Goal: Task Accomplishment & Management: Manage account settings

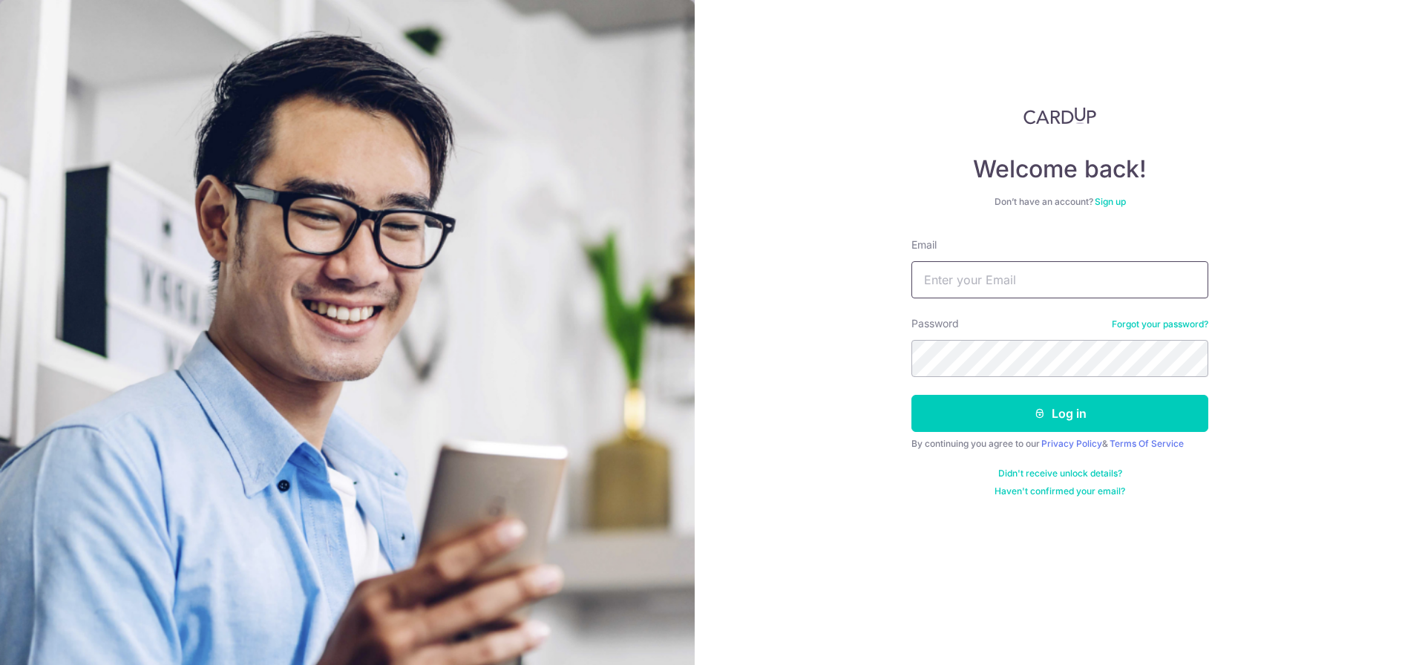
type input "[EMAIL_ADDRESS][DOMAIN_NAME]"
click at [912, 395] on button "Log in" at bounding box center [1060, 413] width 297 height 37
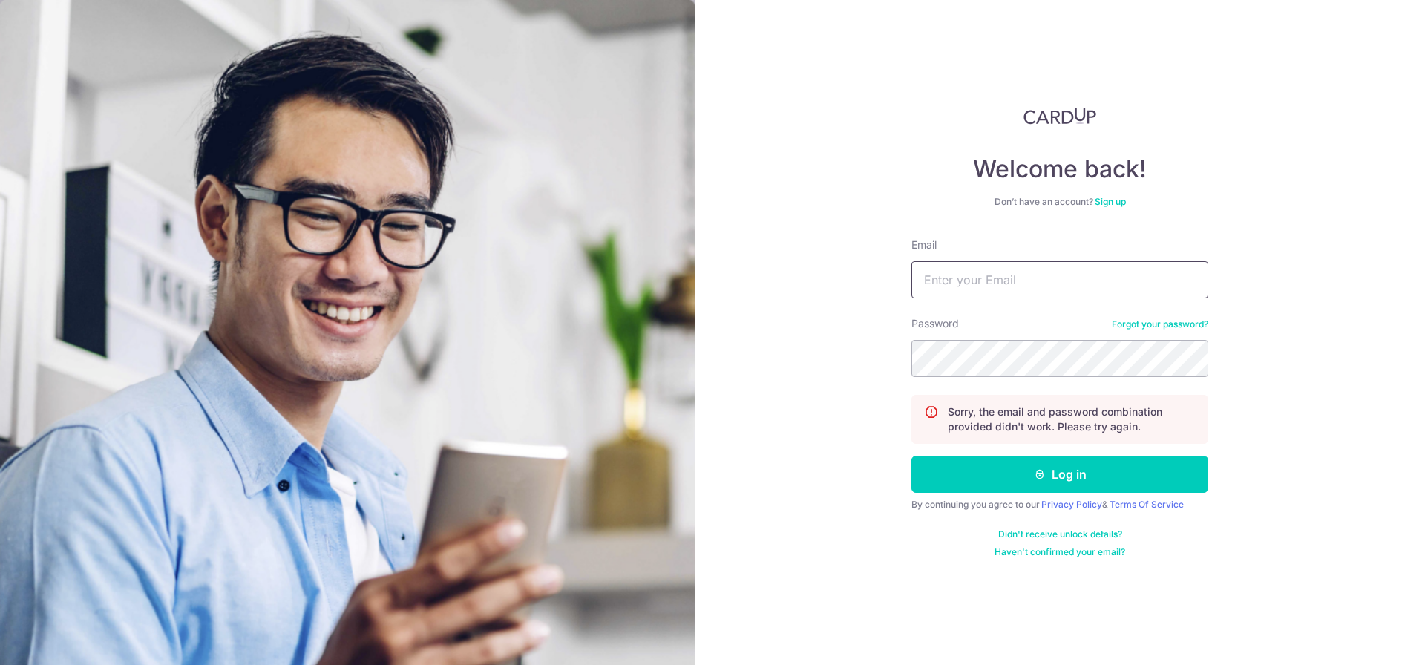
click at [1057, 283] on input "Email" at bounding box center [1060, 279] width 297 height 37
type input "gee"
click at [912, 456] on button "Log in" at bounding box center [1060, 474] width 297 height 37
click at [1053, 286] on input "Email" at bounding box center [1060, 279] width 297 height 37
type input "e"
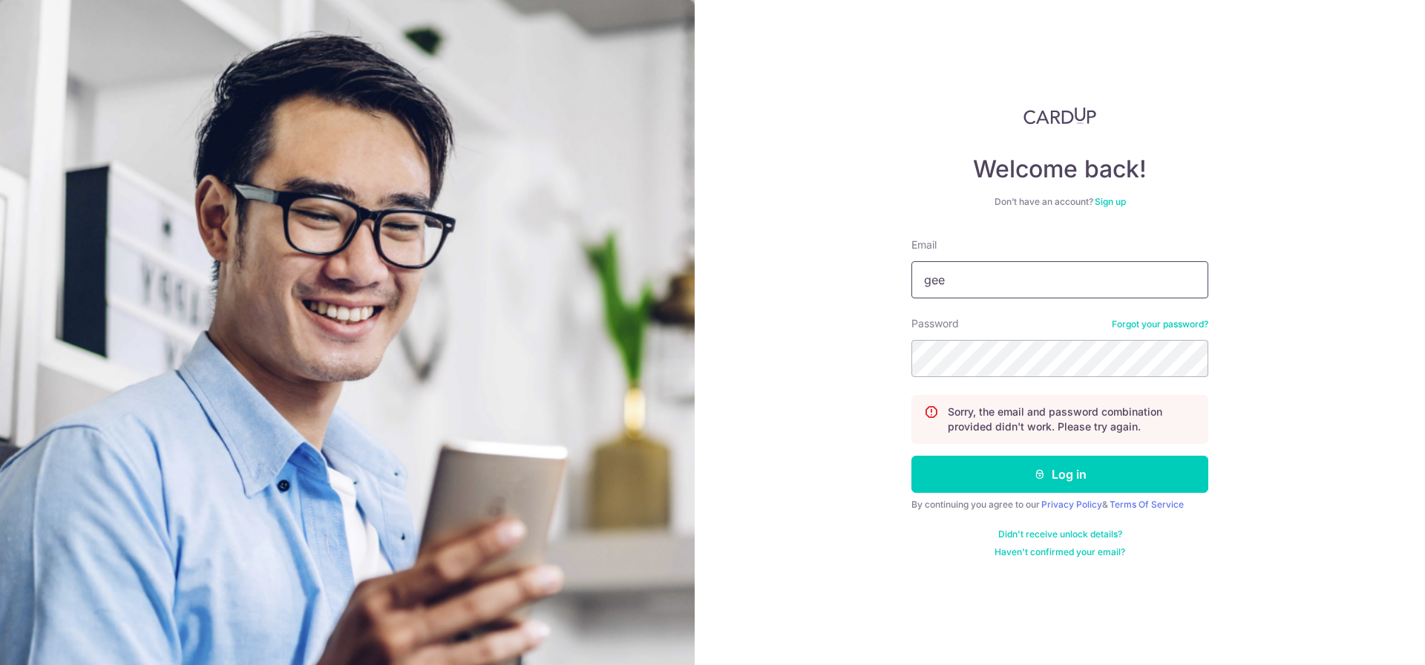
type input "[EMAIL_ADDRESS][DOMAIN_NAME]"
click at [912, 456] on button "Log in" at bounding box center [1060, 474] width 297 height 37
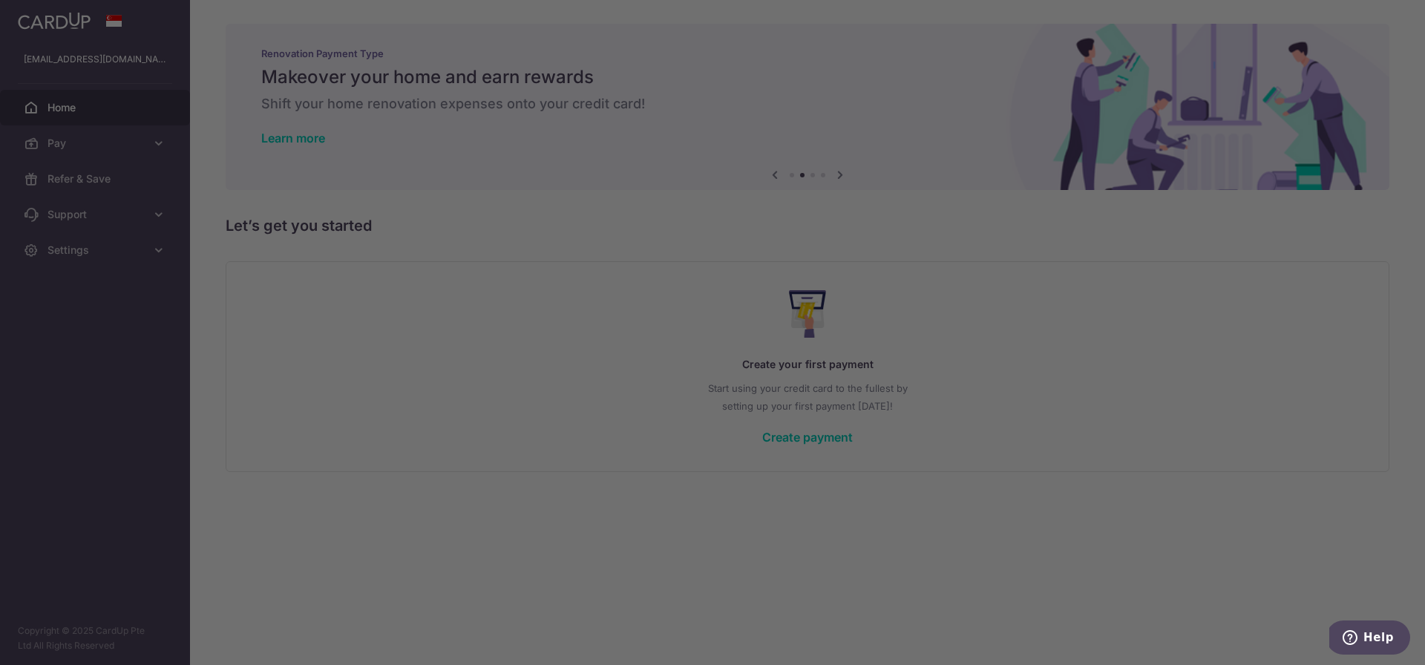
click at [503, 424] on div at bounding box center [719, 336] width 1439 height 672
